Goal: Task Accomplishment & Management: Manage account settings

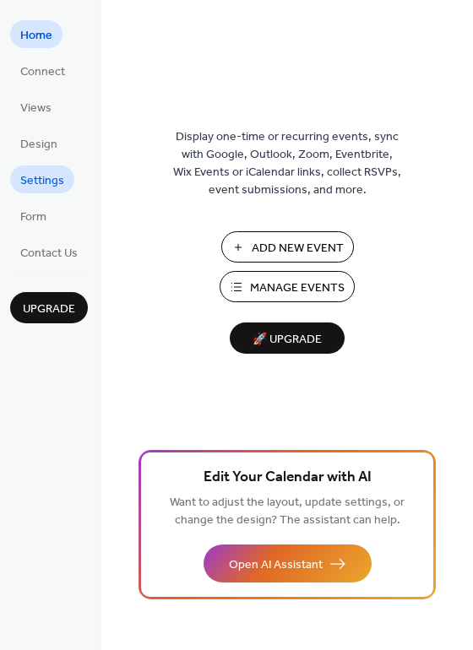
click at [51, 190] on span "Settings" at bounding box center [42, 181] width 44 height 18
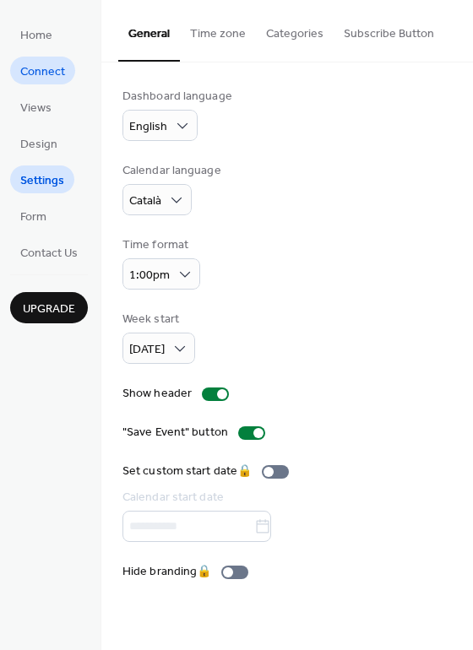
click at [33, 68] on span "Connect" at bounding box center [42, 72] width 45 height 18
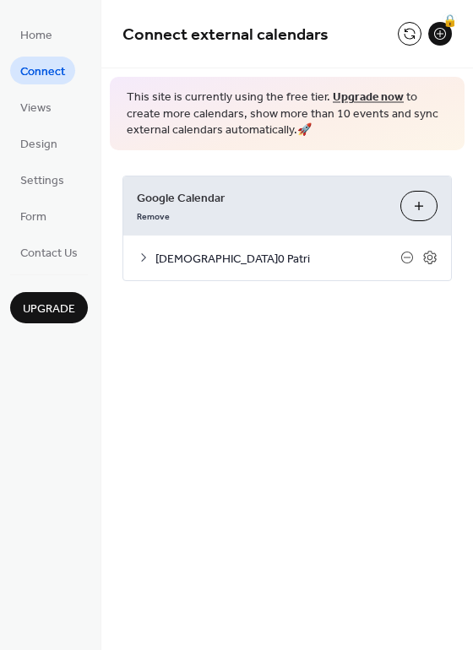
click at [412, 18] on div "Connect external calendars 🔒" at bounding box center [287, 34] width 372 height 68
click at [408, 32] on button at bounding box center [410, 34] width 24 height 24
